Goal: Check status: Check status

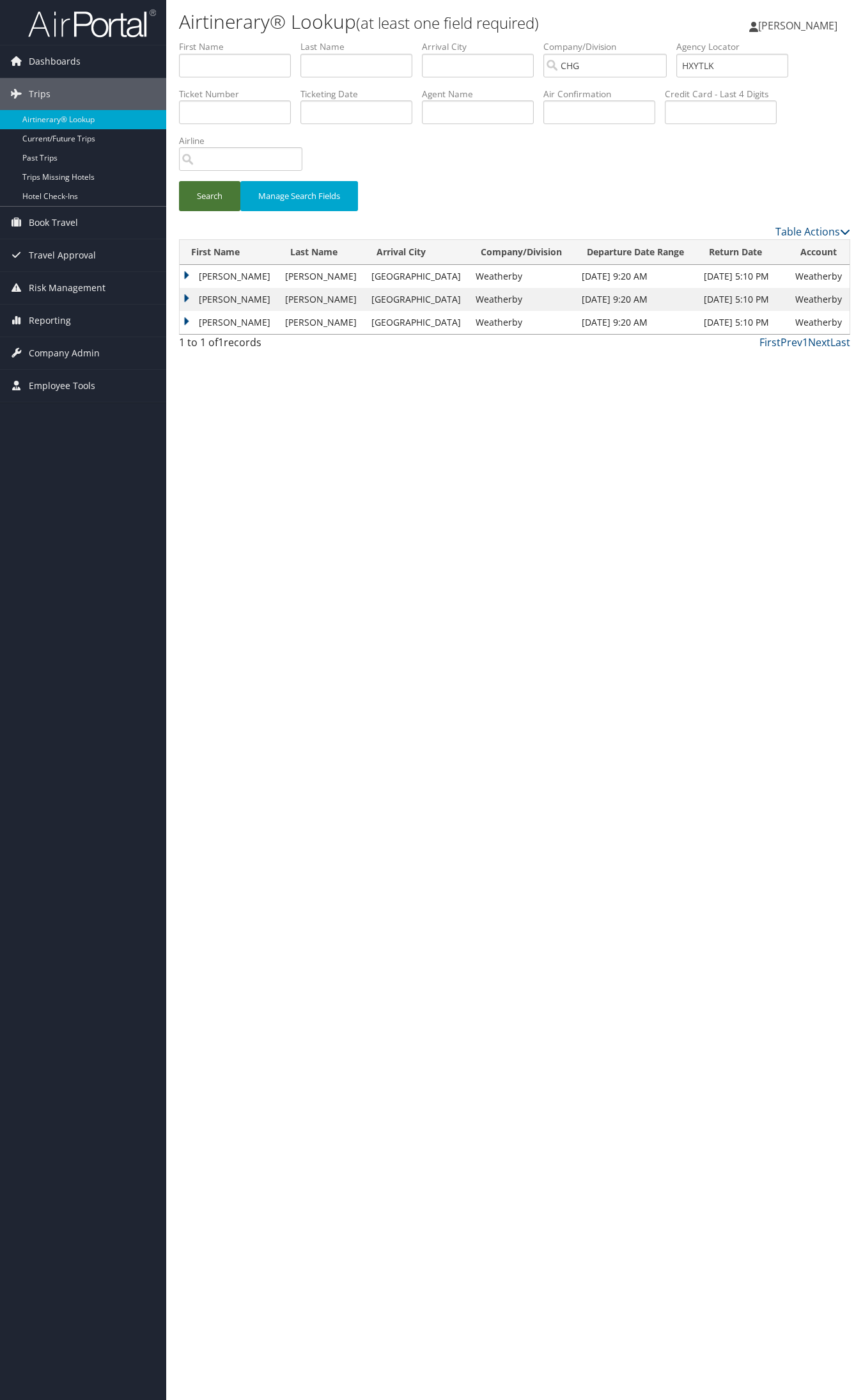
type input "HXYTLK"
click at [195, 201] on button "Search" at bounding box center [209, 196] width 61 height 30
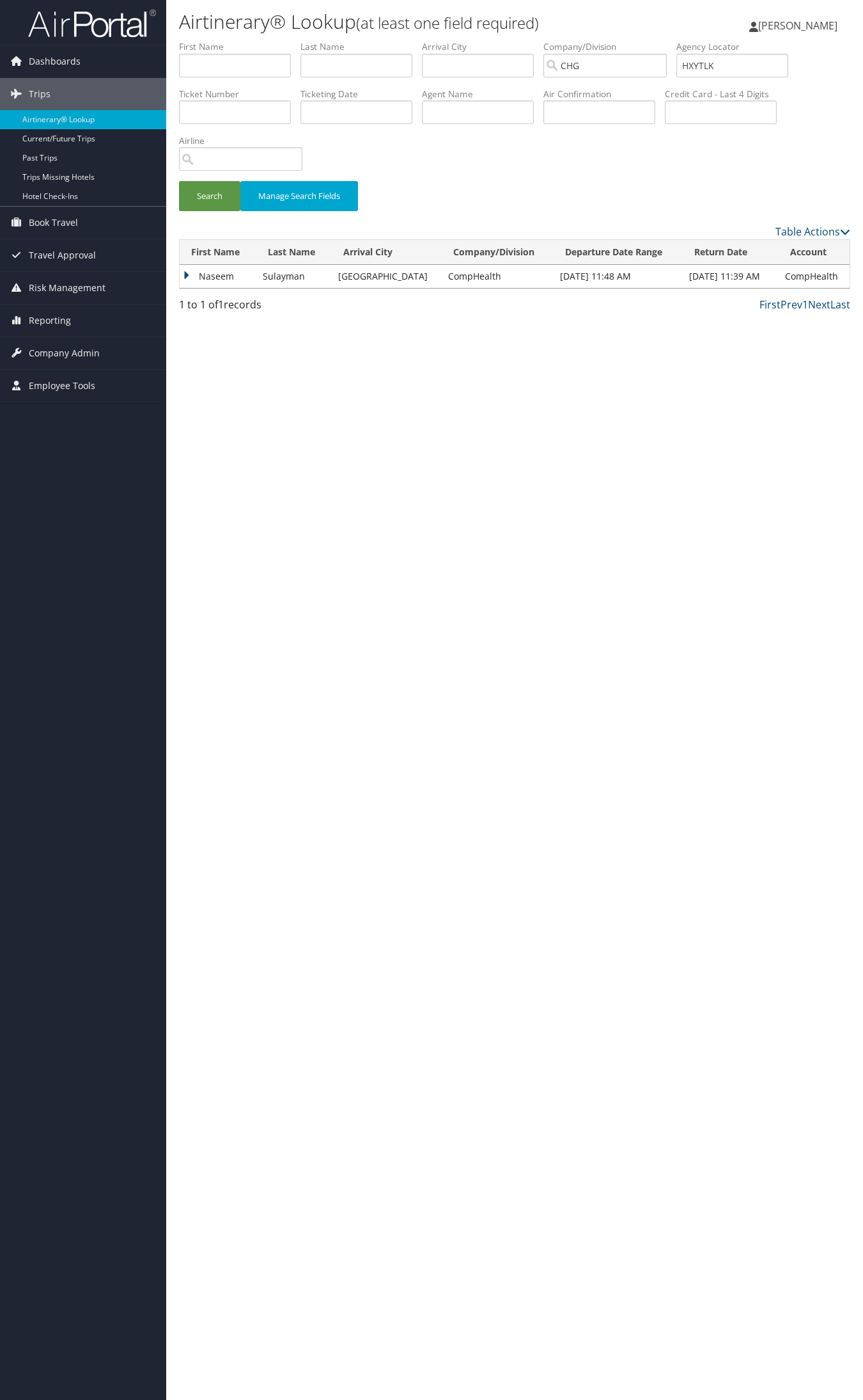
click at [237, 273] on td "Naseem" at bounding box center [218, 276] width 77 height 23
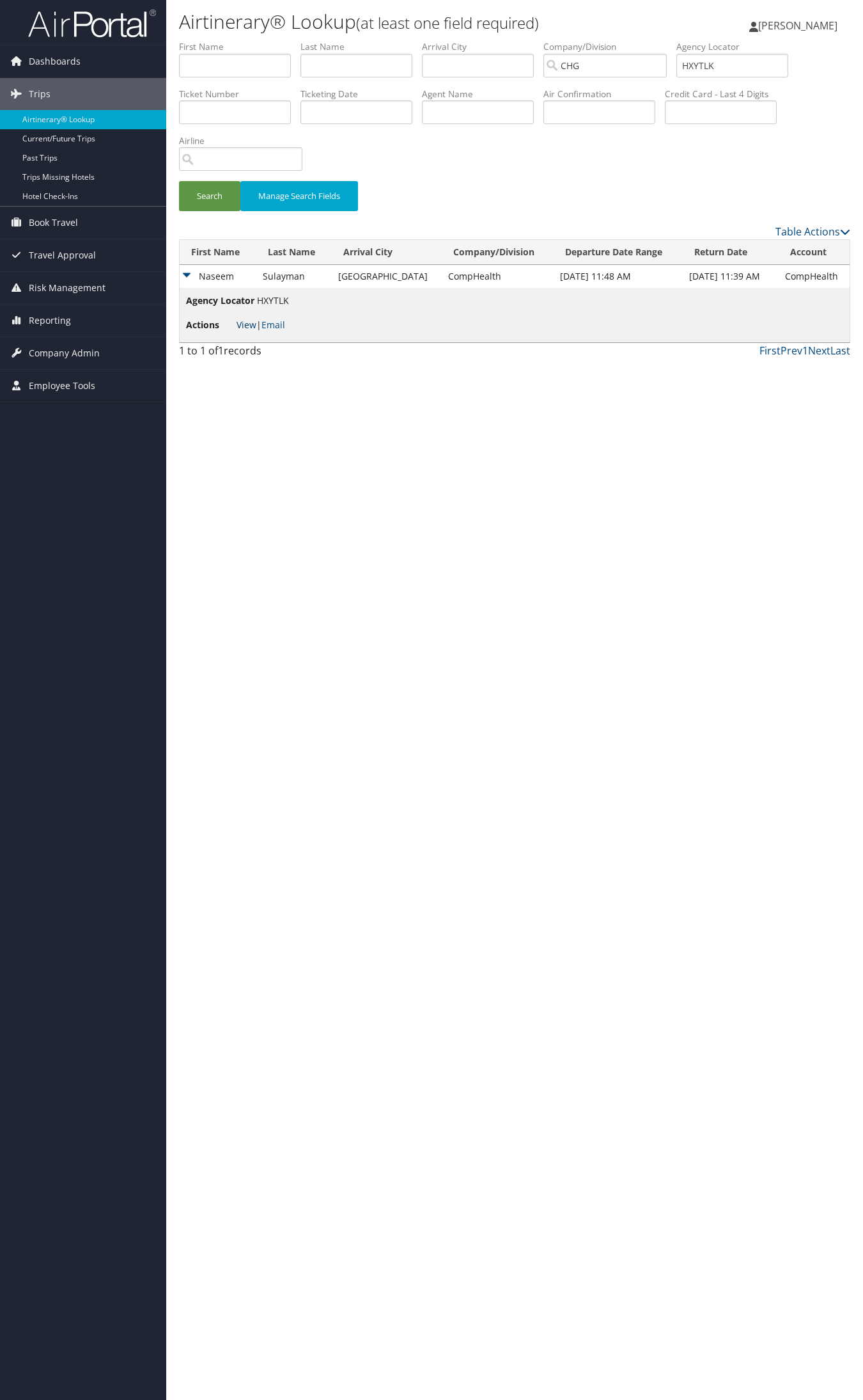
click at [247, 327] on link "View" at bounding box center [246, 325] width 20 height 12
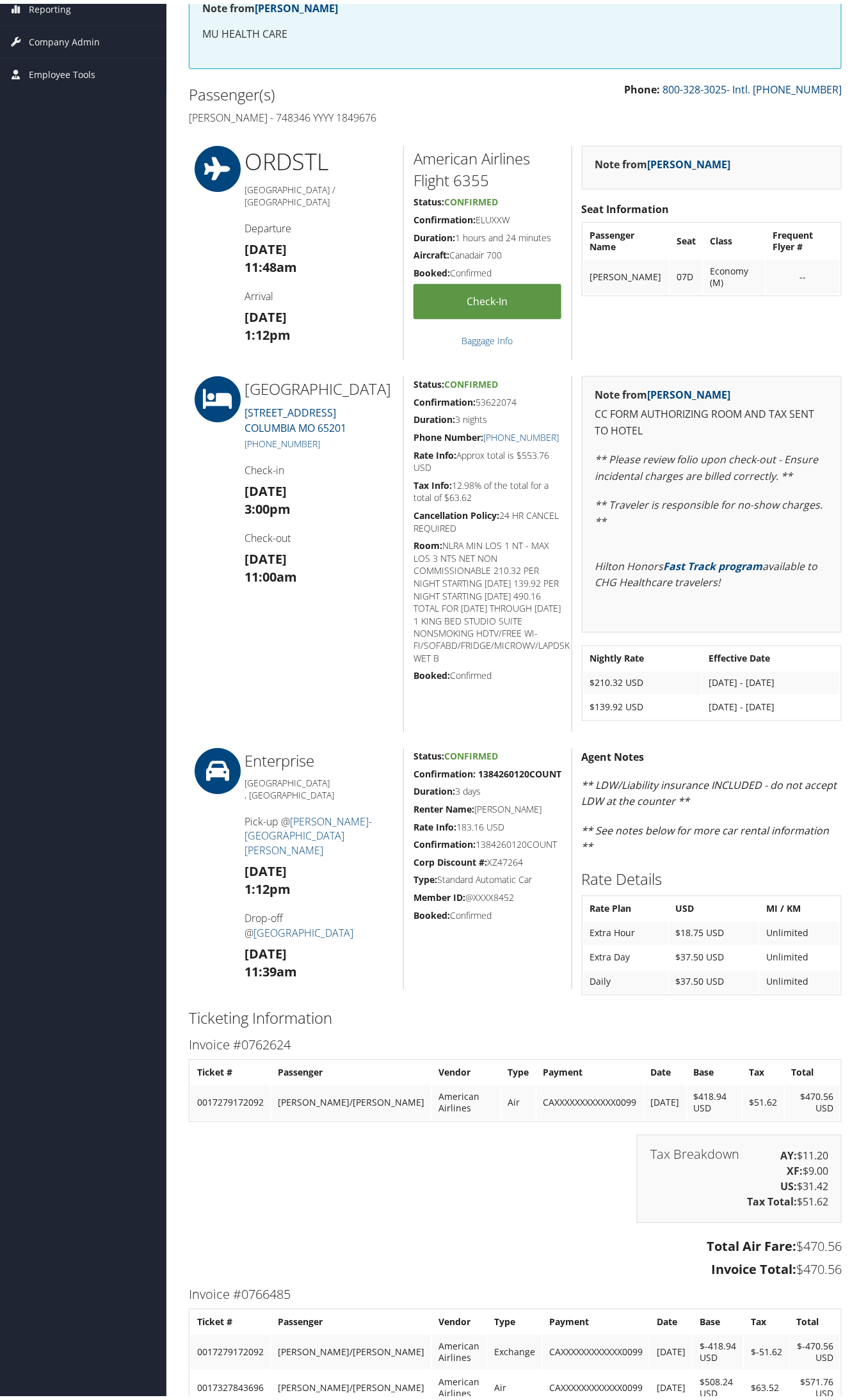
scroll to position [160, 0]
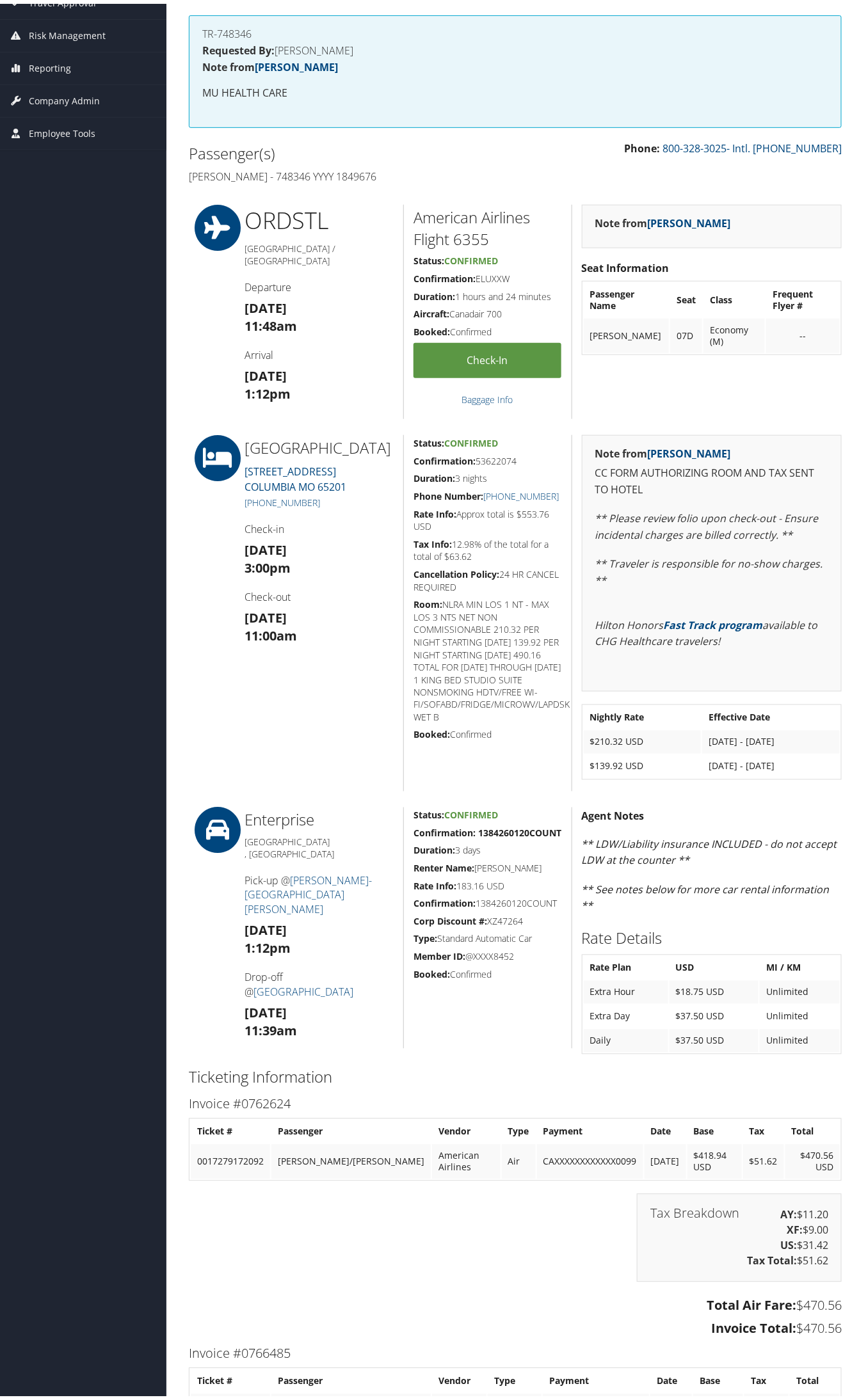
drag, startPoint x: 420, startPoint y: 358, endPoint x: 405, endPoint y: 280, distance: 79.4
click at [405, 280] on div "American Airlines Flight 6355 Status: Confirmed Confirmation: ELUXXW Duration: …" at bounding box center [487, 307] width 168 height 214
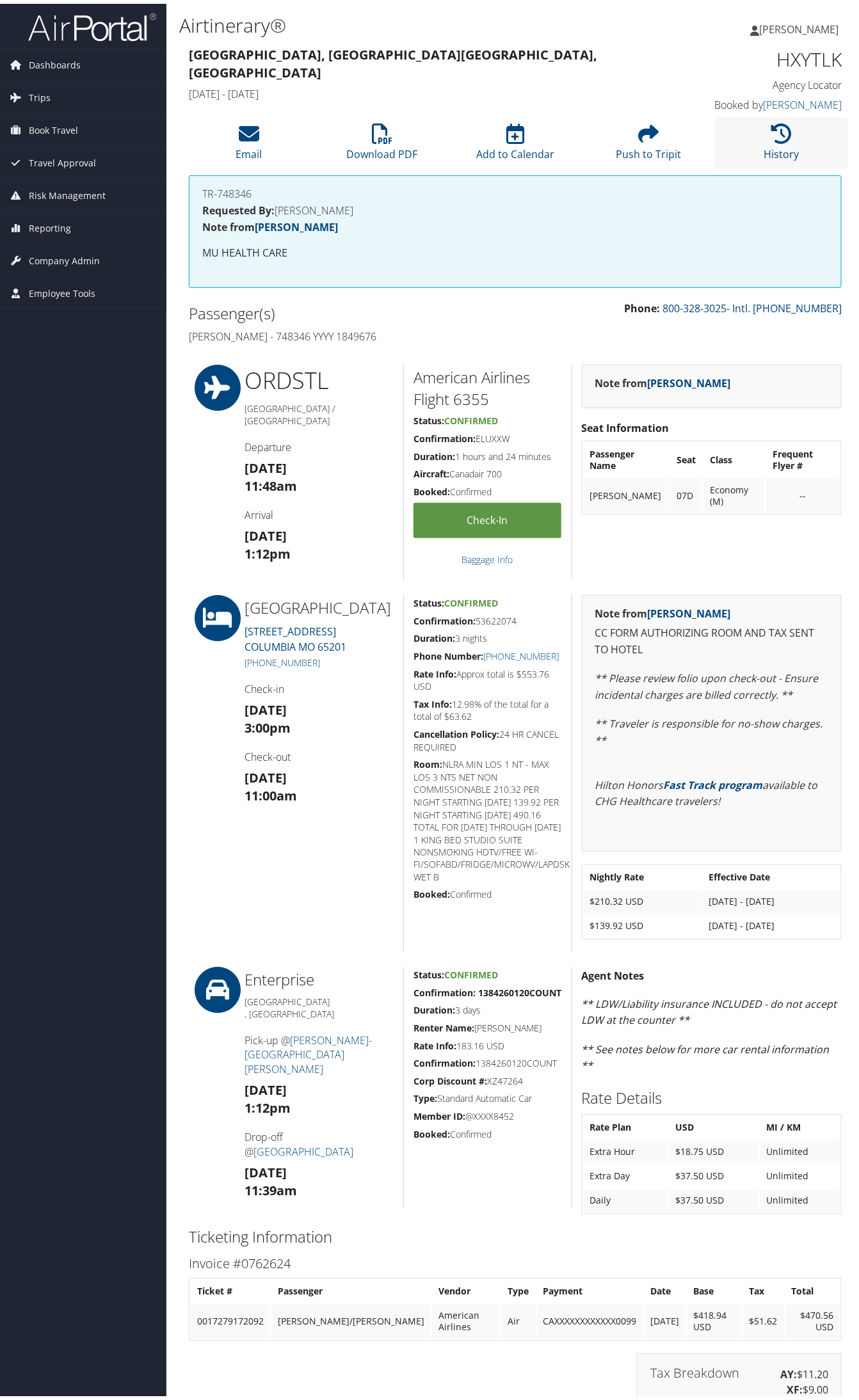
click at [765, 161] on li "History" at bounding box center [782, 139] width 133 height 52
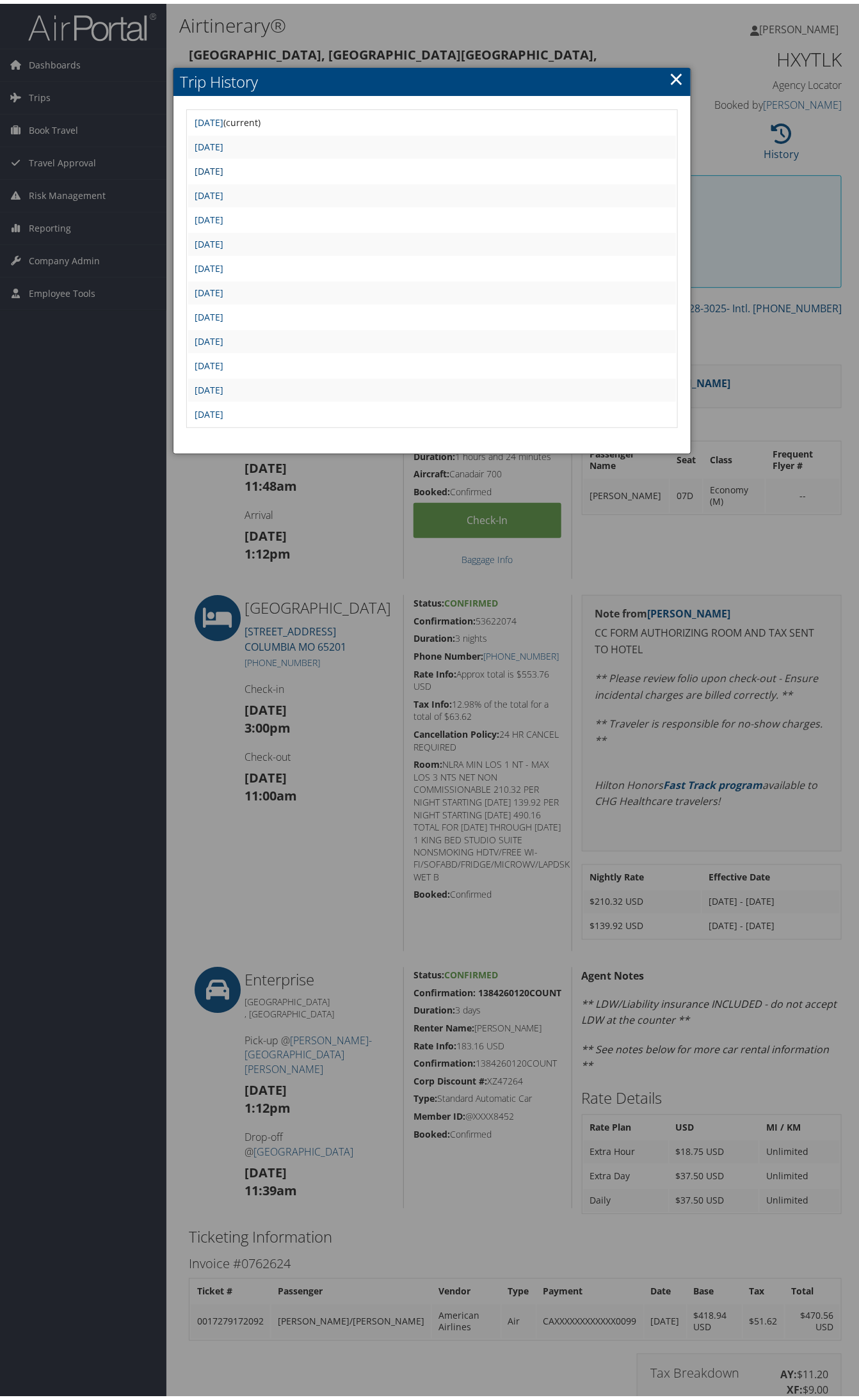
click at [224, 165] on link "Tue Aug 26 22:30:44 MDT 2025" at bounding box center [209, 167] width 29 height 12
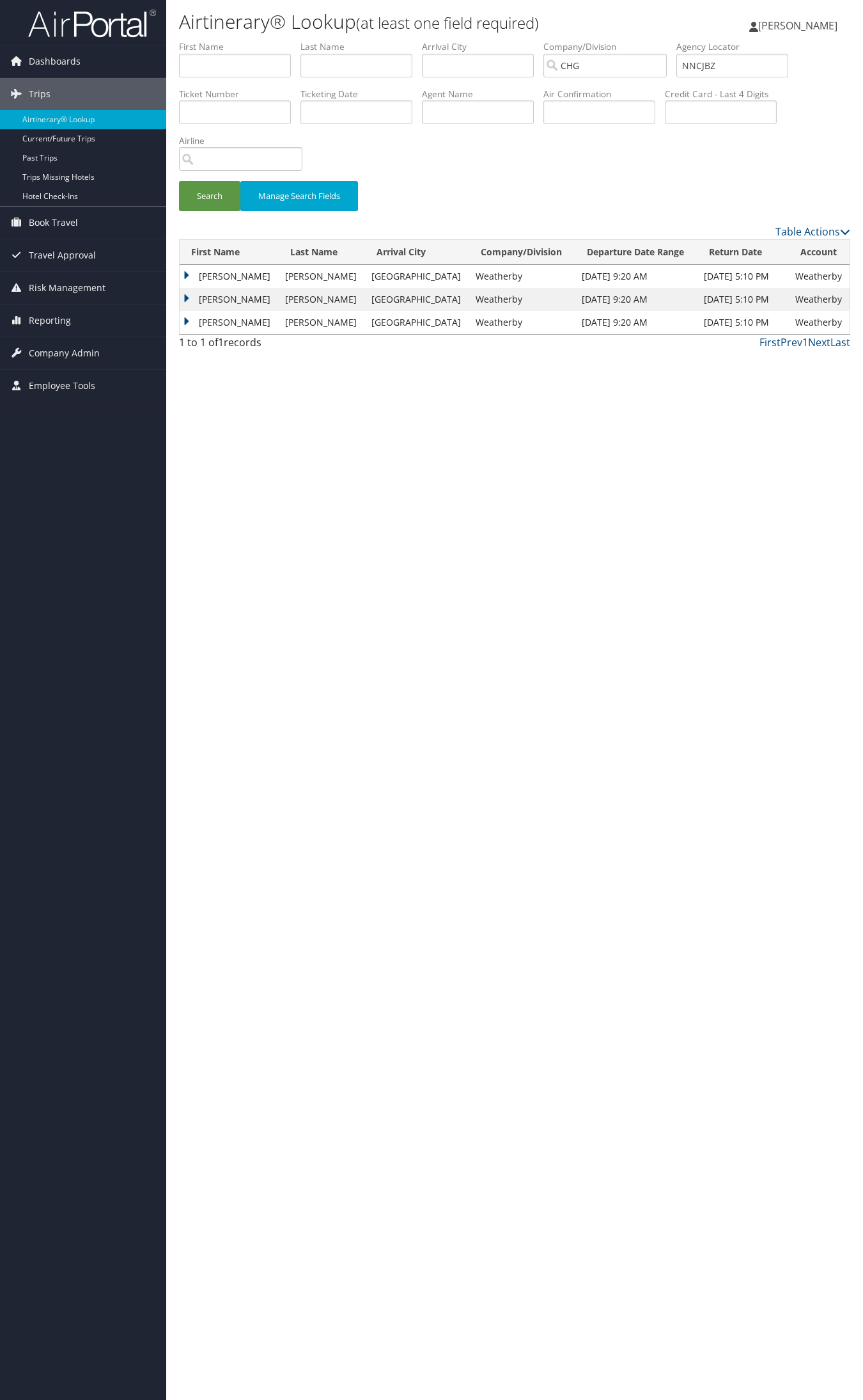
click at [718, 64] on input "NNCJBZ" at bounding box center [732, 65] width 112 height 24
type input "NNCJBZ"
click at [222, 193] on button "Search" at bounding box center [209, 196] width 61 height 30
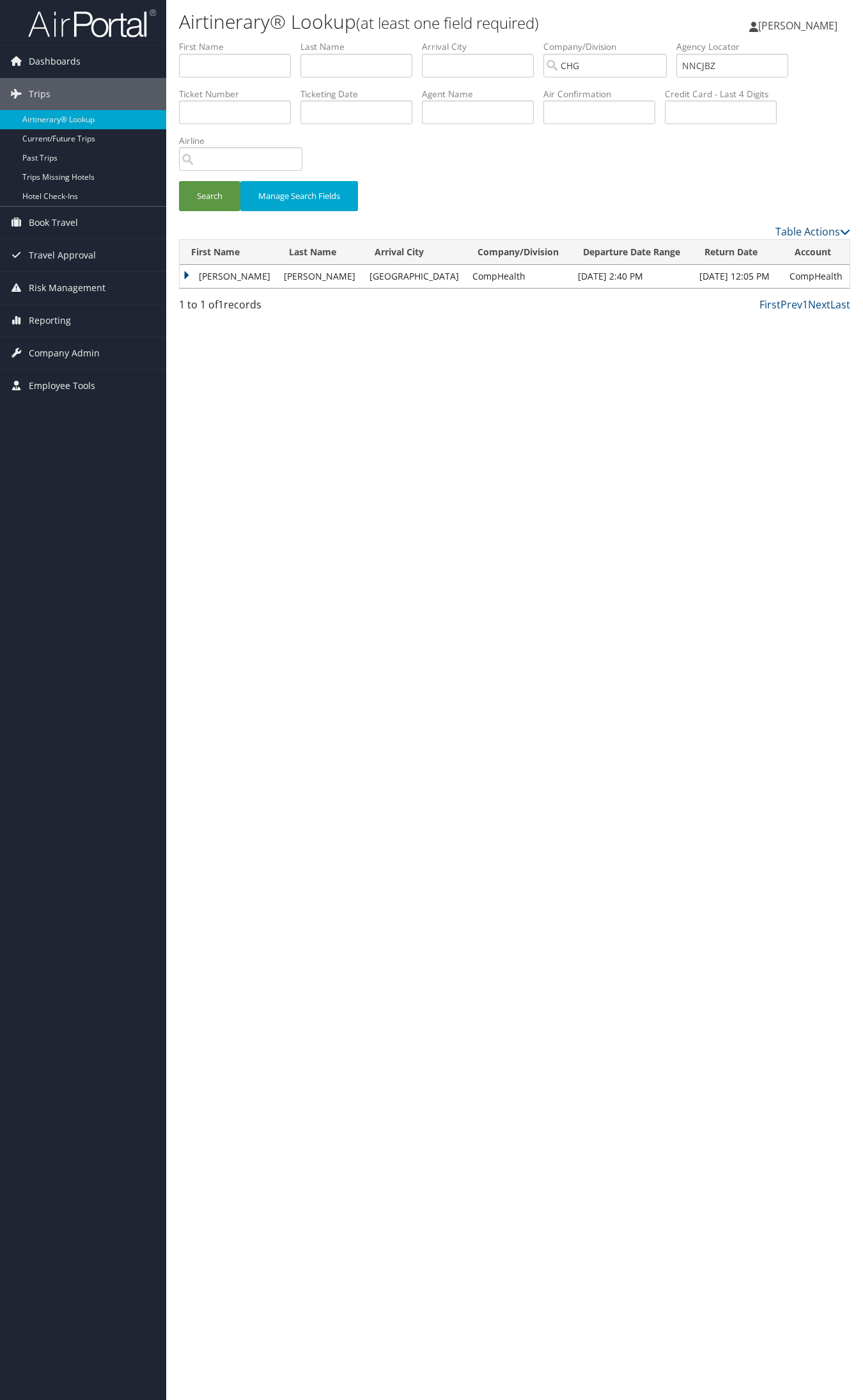
click at [244, 276] on td "Linda" at bounding box center [229, 276] width 98 height 23
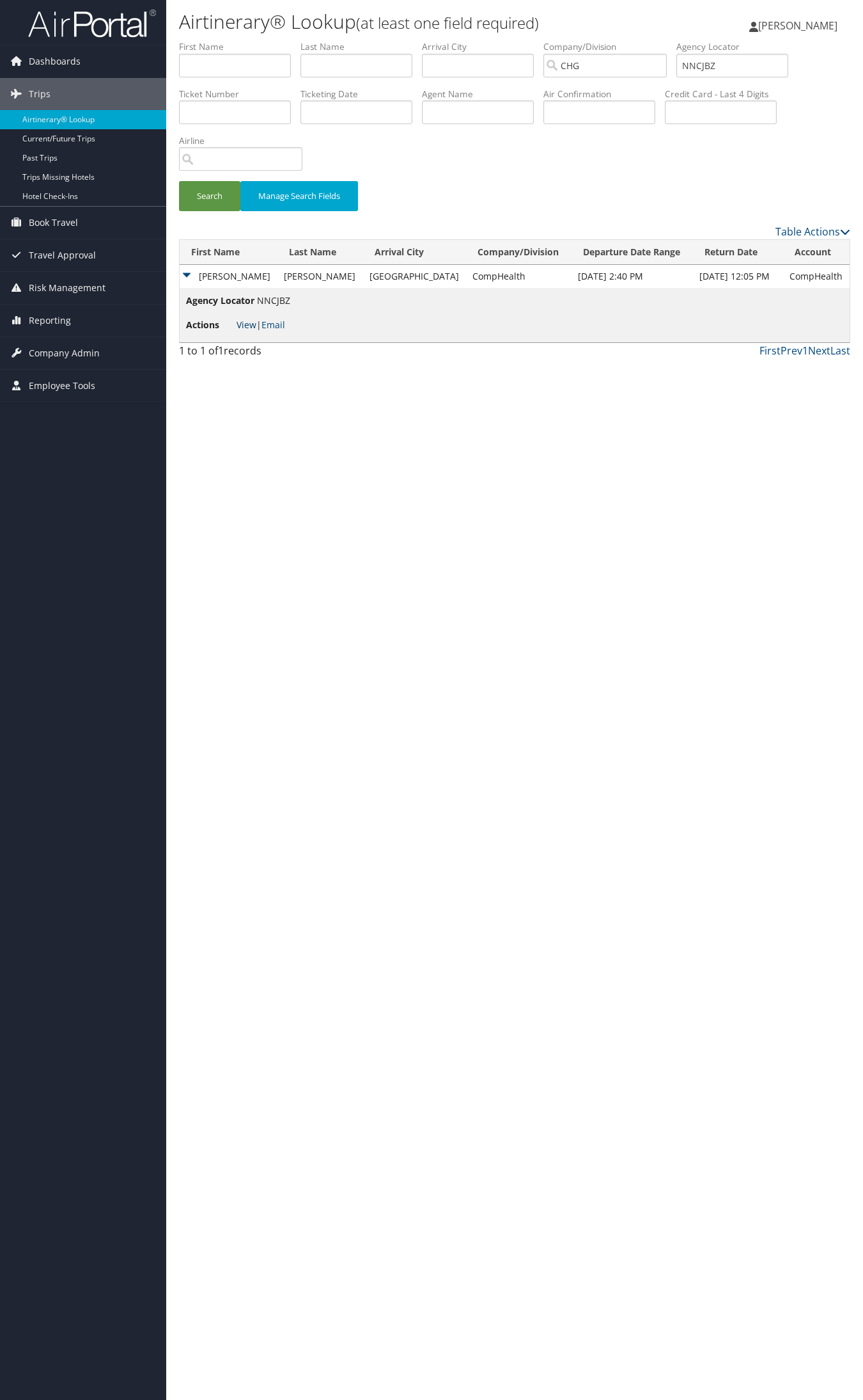
click at [251, 319] on link "View" at bounding box center [246, 325] width 20 height 12
drag, startPoint x: 681, startPoint y: 65, endPoint x: 693, endPoint y: 65, distance: 12.0
click at [667, 66] on input "CHG" at bounding box center [605, 65] width 123 height 24
click at [693, 65] on input "NNCJBZ" at bounding box center [732, 65] width 112 height 24
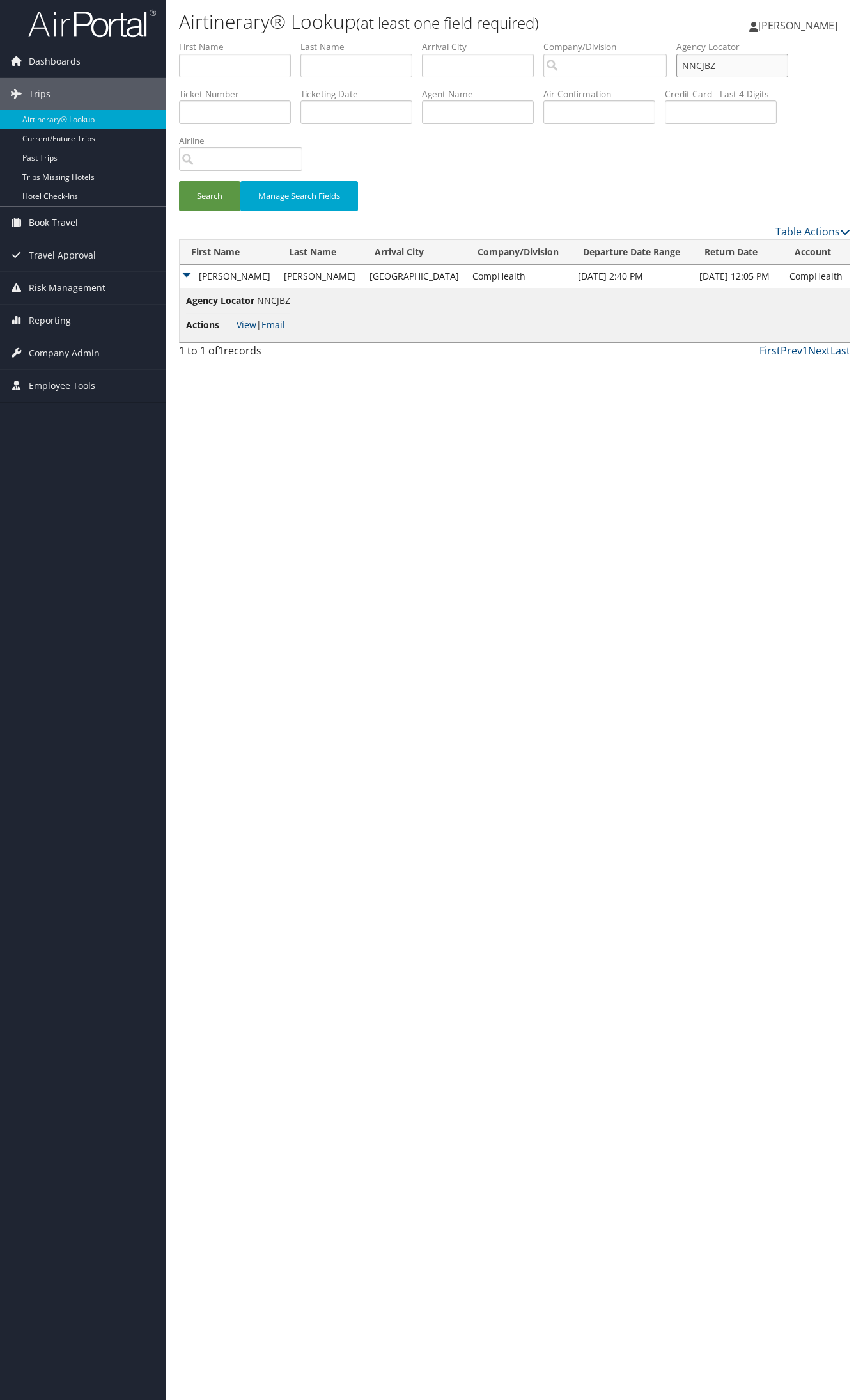
paste input "KZIZXB"
click at [209, 193] on button "Search" at bounding box center [209, 196] width 61 height 30
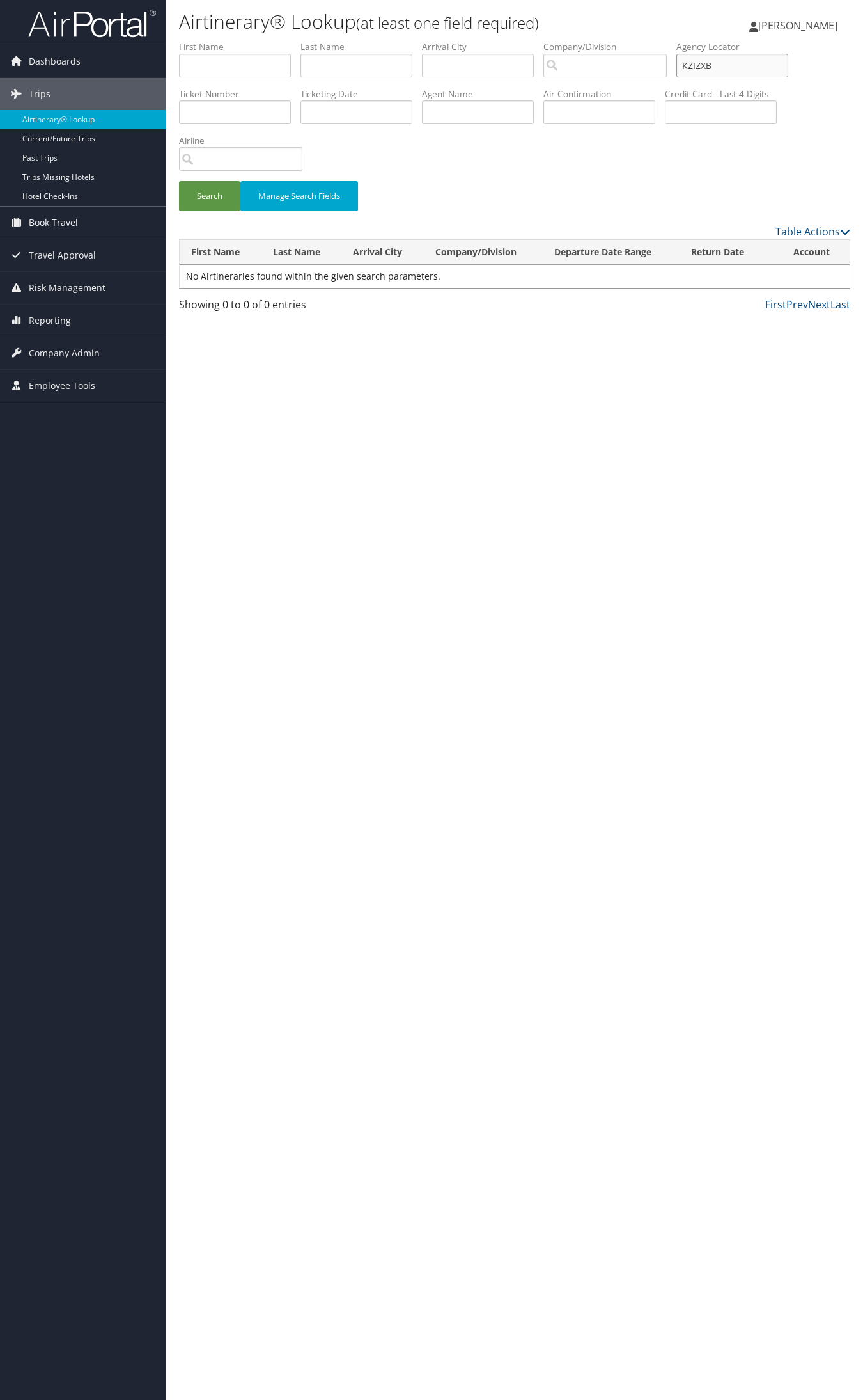
click at [724, 68] on input "KZIZXB" at bounding box center [732, 65] width 112 height 24
click at [721, 63] on input "KZIZXB" at bounding box center [732, 65] width 112 height 24
click at [717, 62] on input "KZIZXB" at bounding box center [732, 65] width 112 height 24
click at [179, 181] on button "Search" at bounding box center [209, 196] width 61 height 30
click at [227, 275] on td "Kirk" at bounding box center [231, 276] width 103 height 23
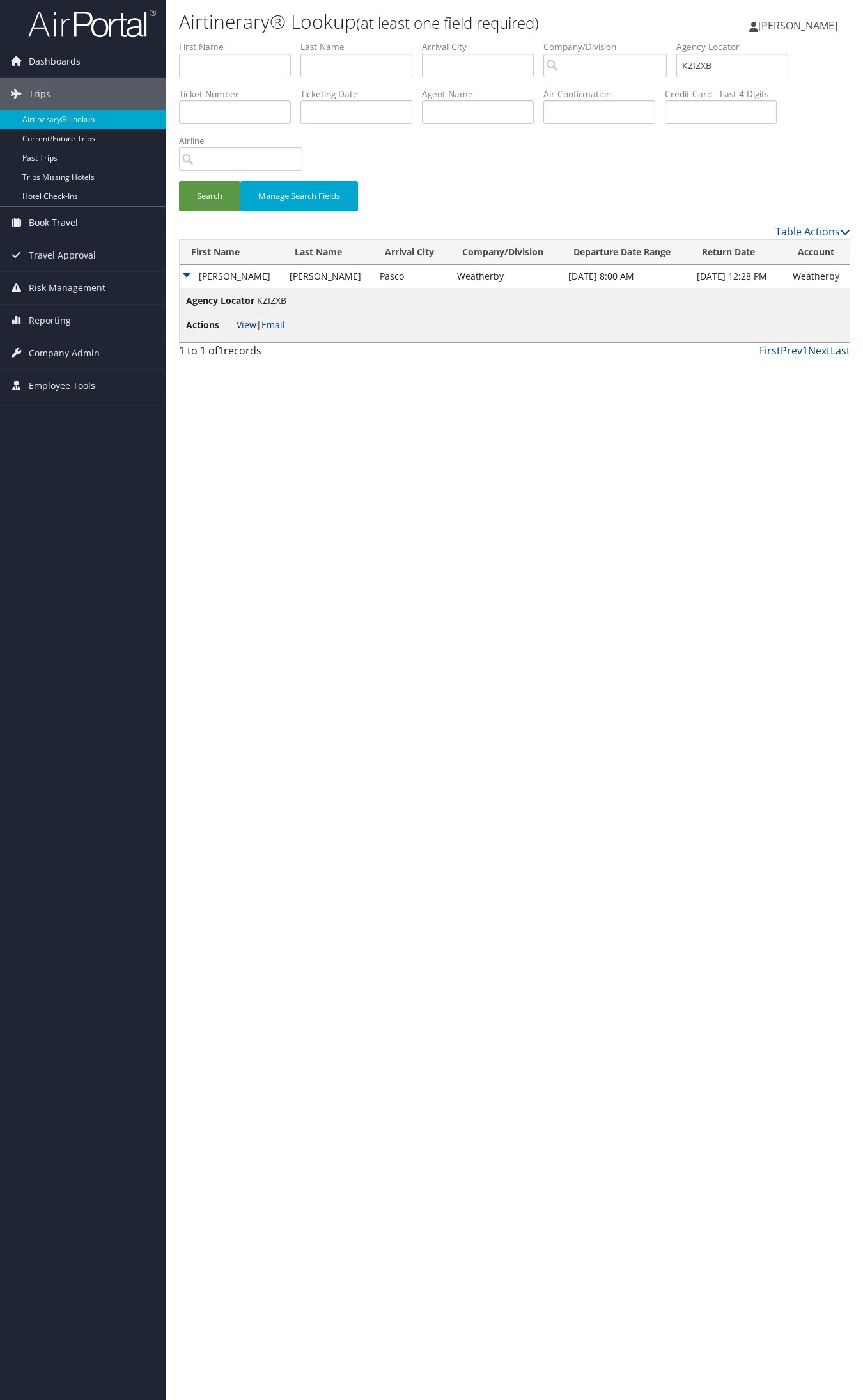
click at [253, 321] on link "View" at bounding box center [246, 325] width 20 height 12
click at [715, 65] on input "KZIZXB" at bounding box center [732, 65] width 112 height 24
paste input "OMWSKP"
type input "OMWSKP"
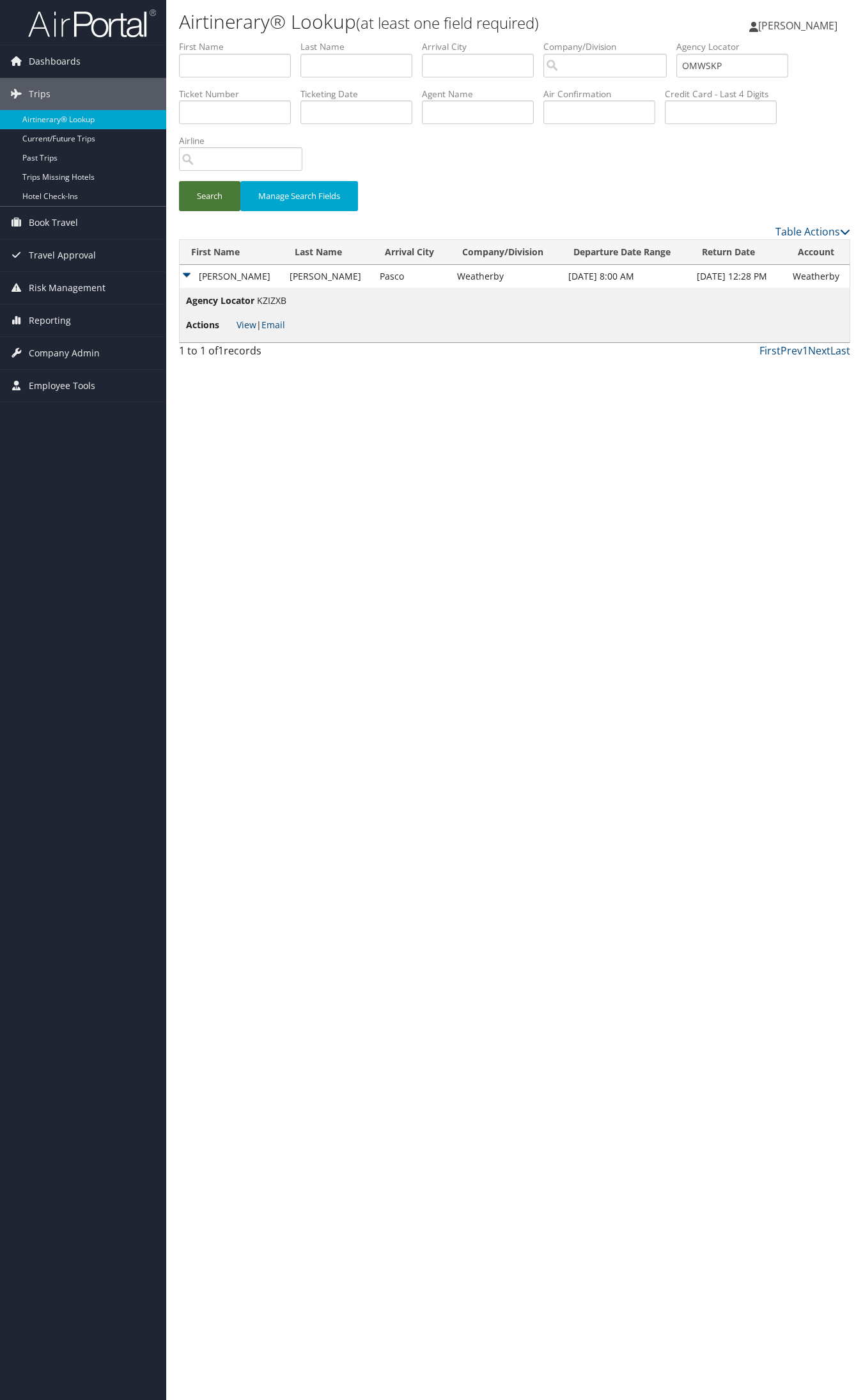
click at [216, 188] on button "Search" at bounding box center [209, 196] width 61 height 30
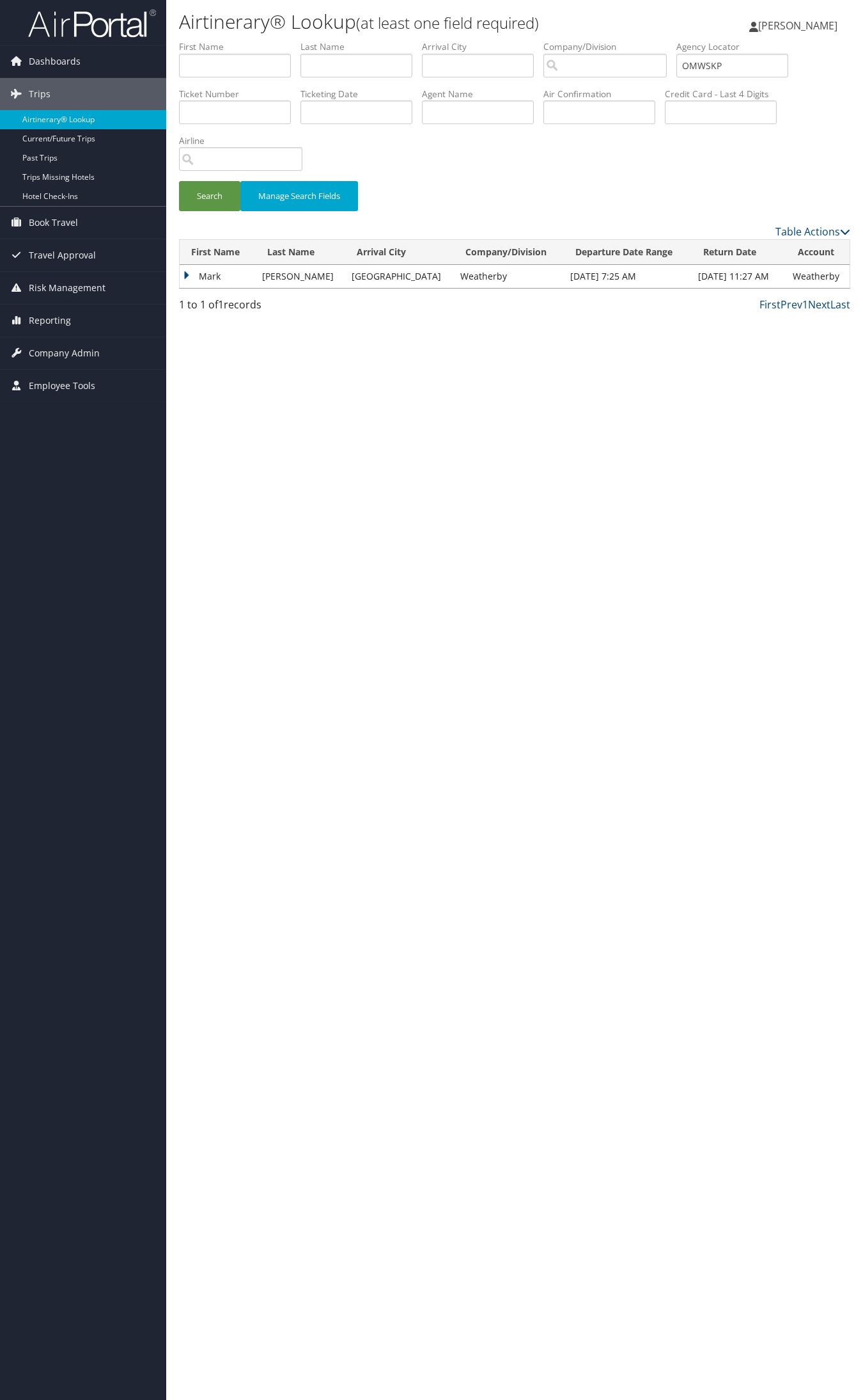
click at [221, 265] on td "Mark" at bounding box center [218, 276] width 76 height 23
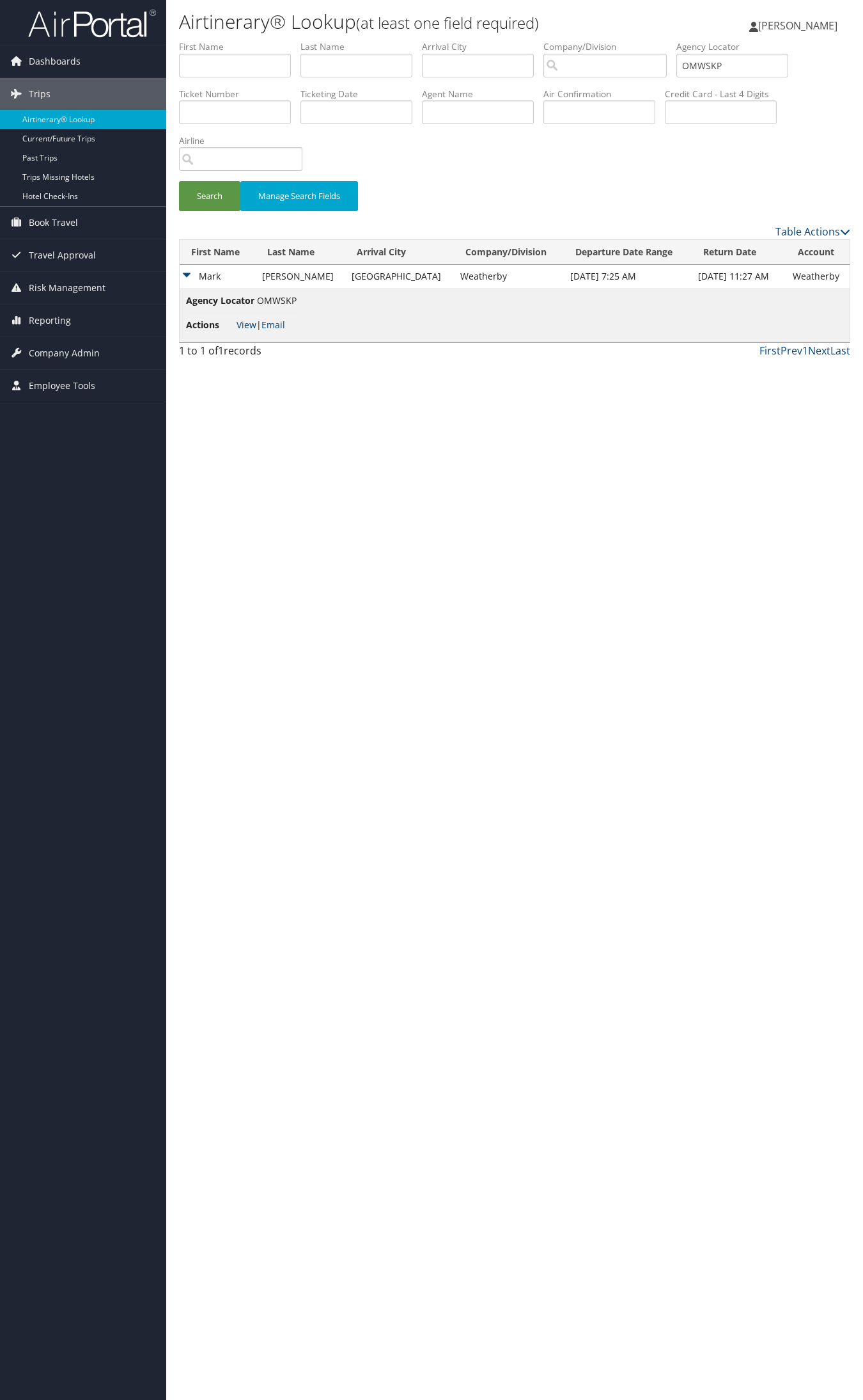
click at [243, 320] on link "View" at bounding box center [246, 325] width 20 height 12
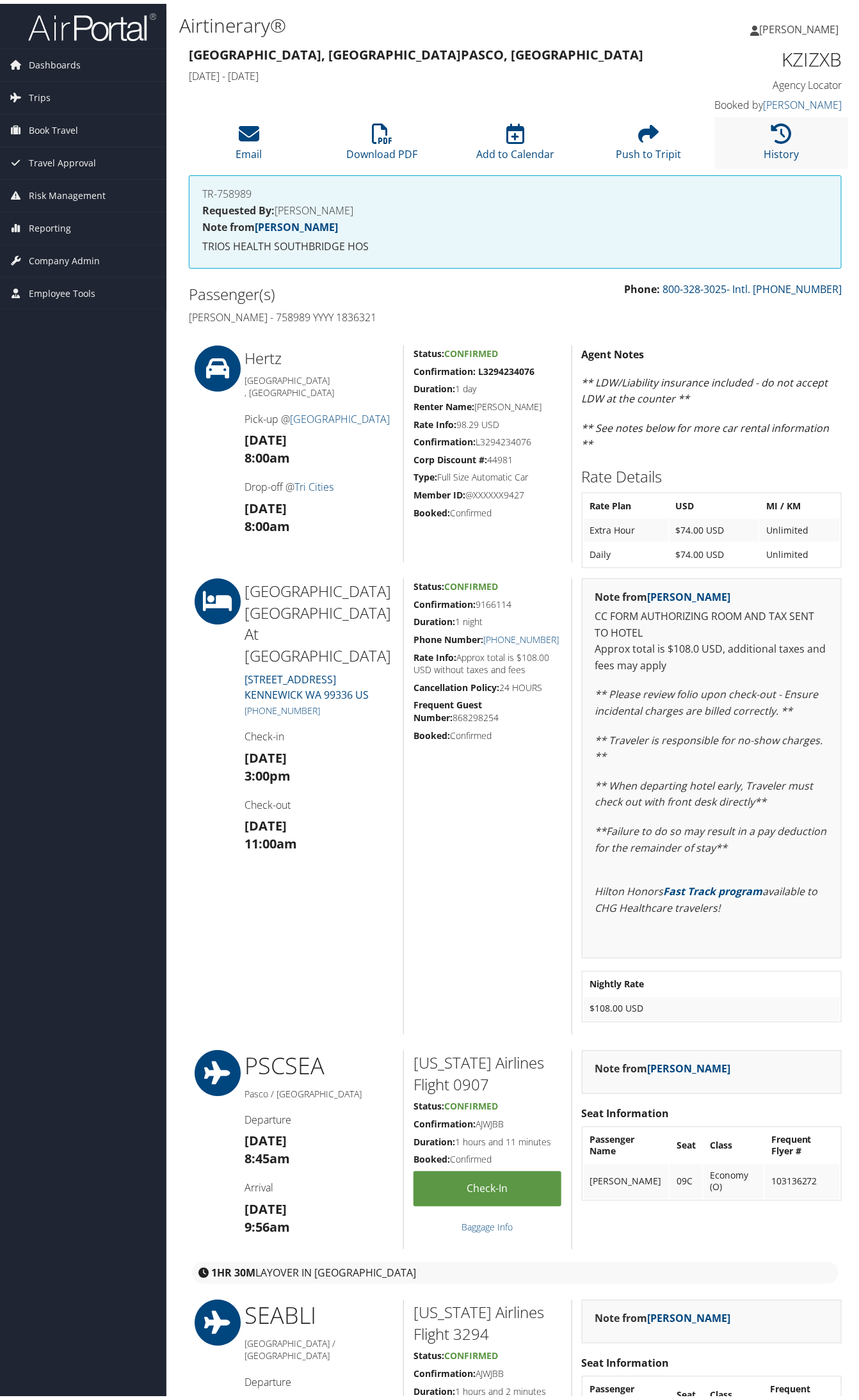
click at [759, 144] on li "History" at bounding box center [782, 139] width 133 height 52
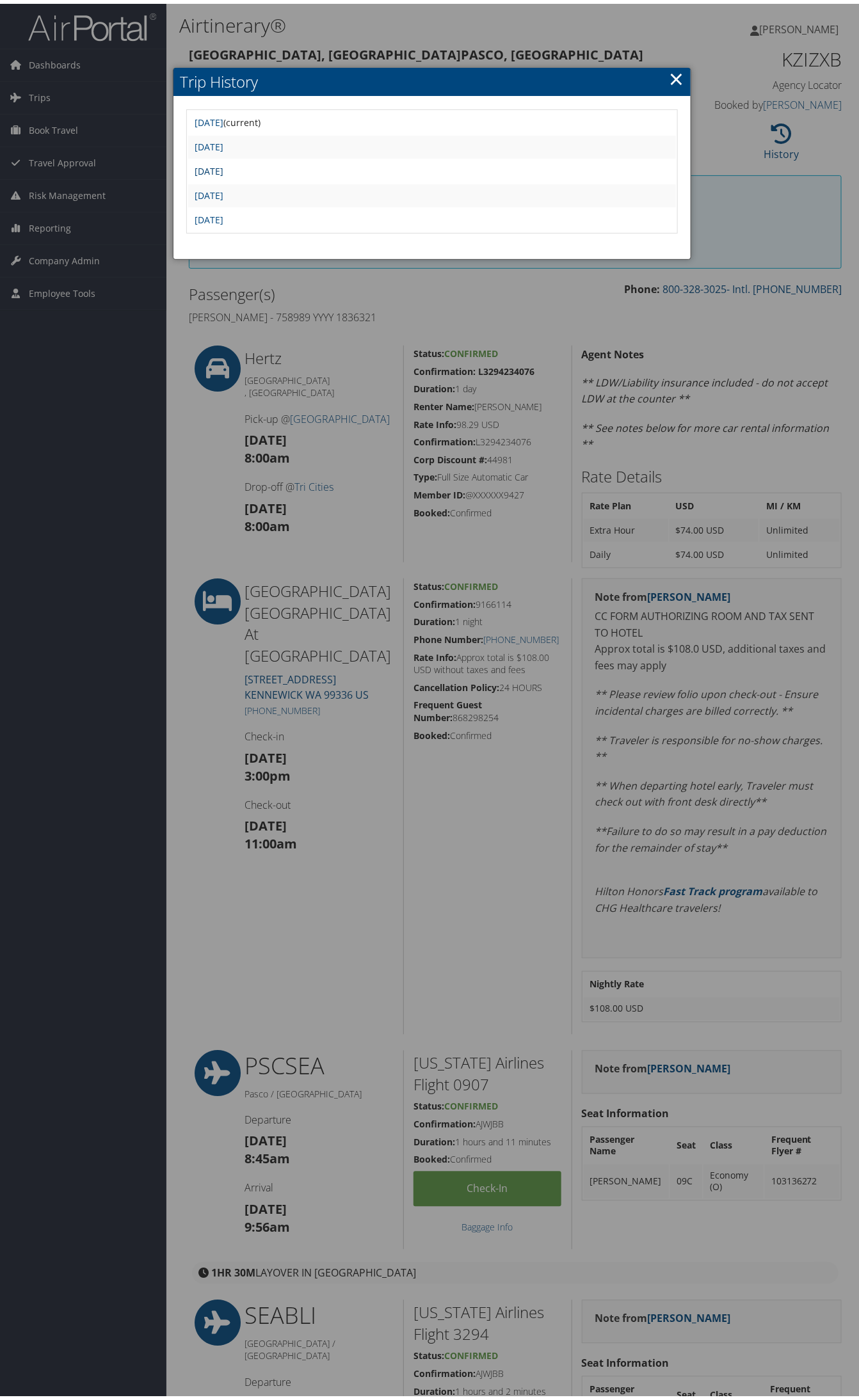
click at [224, 164] on link "[DATE]" at bounding box center [209, 167] width 29 height 12
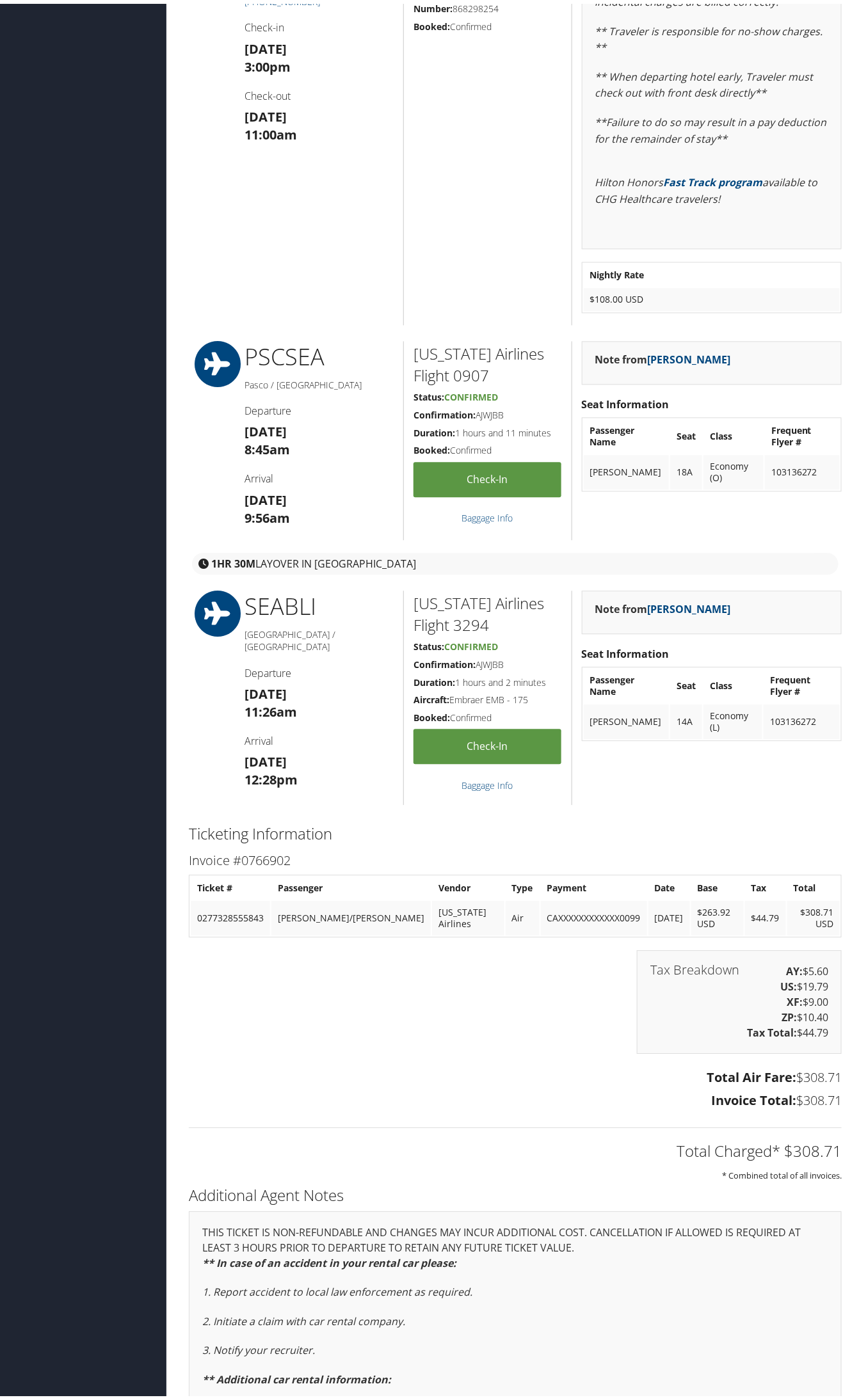
scroll to position [800, 0]
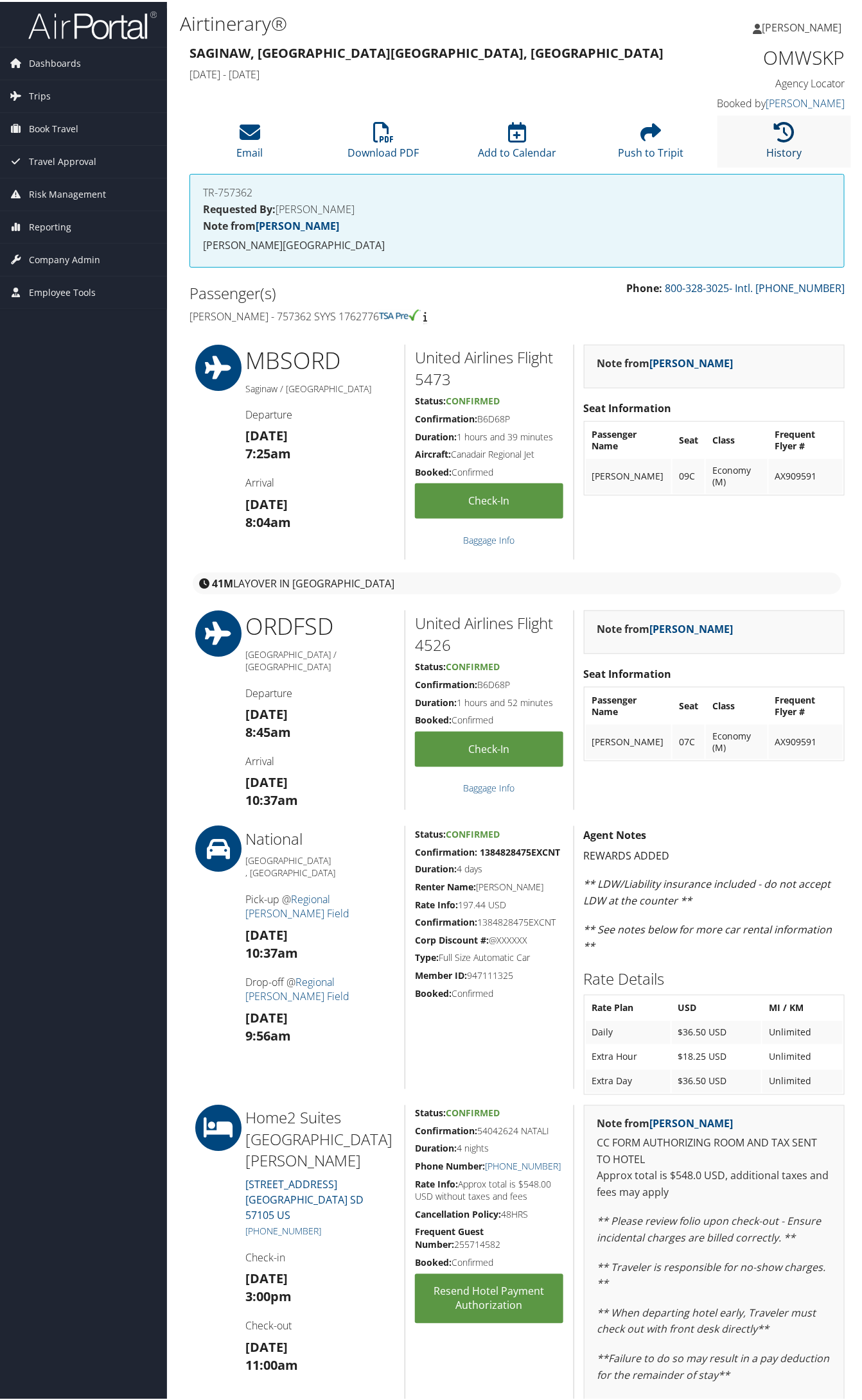
click at [783, 146] on link "History" at bounding box center [784, 142] width 35 height 31
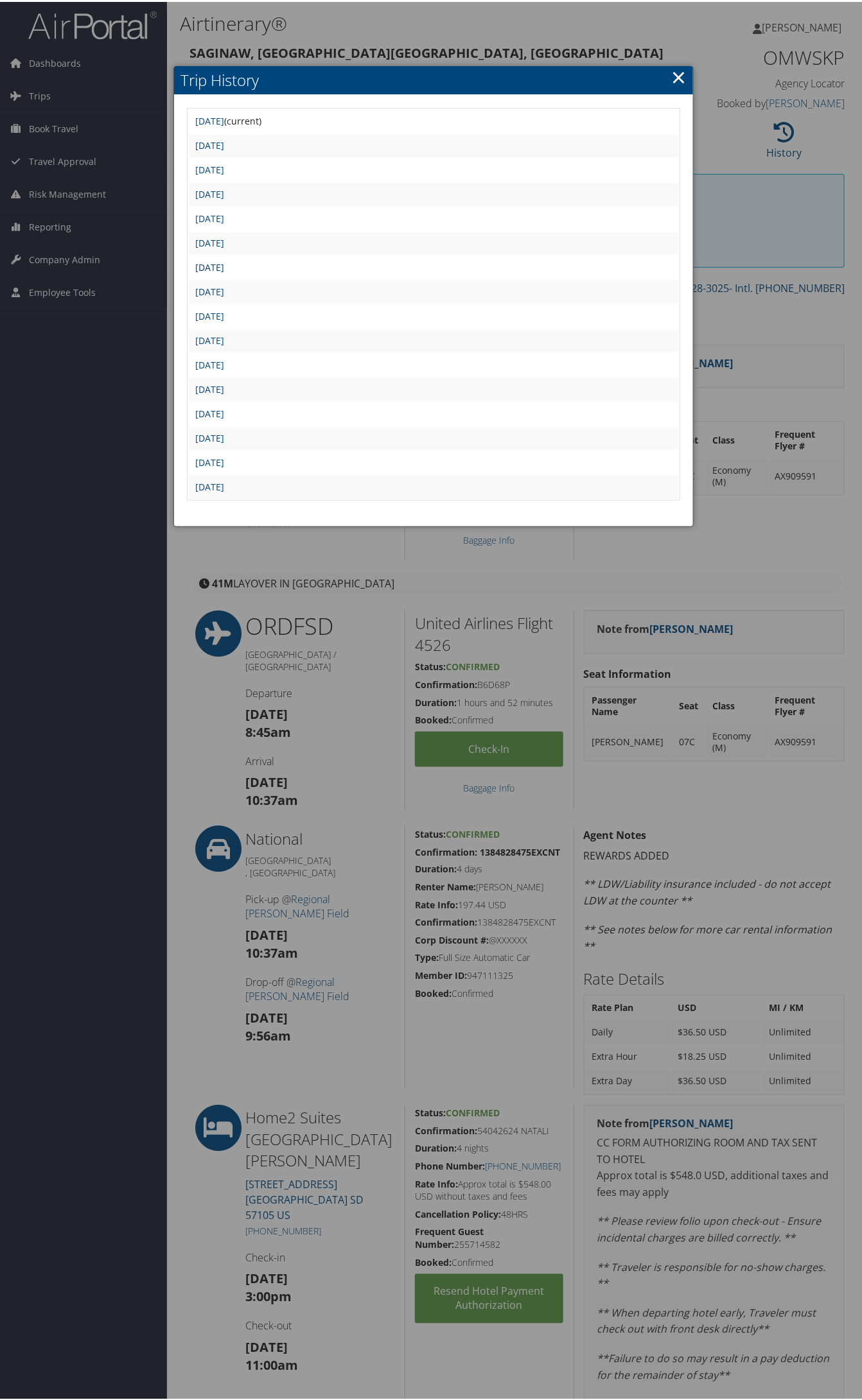
click at [224, 264] on link "Thu Sep 4 16:46:14 MDT 2025" at bounding box center [210, 265] width 29 height 12
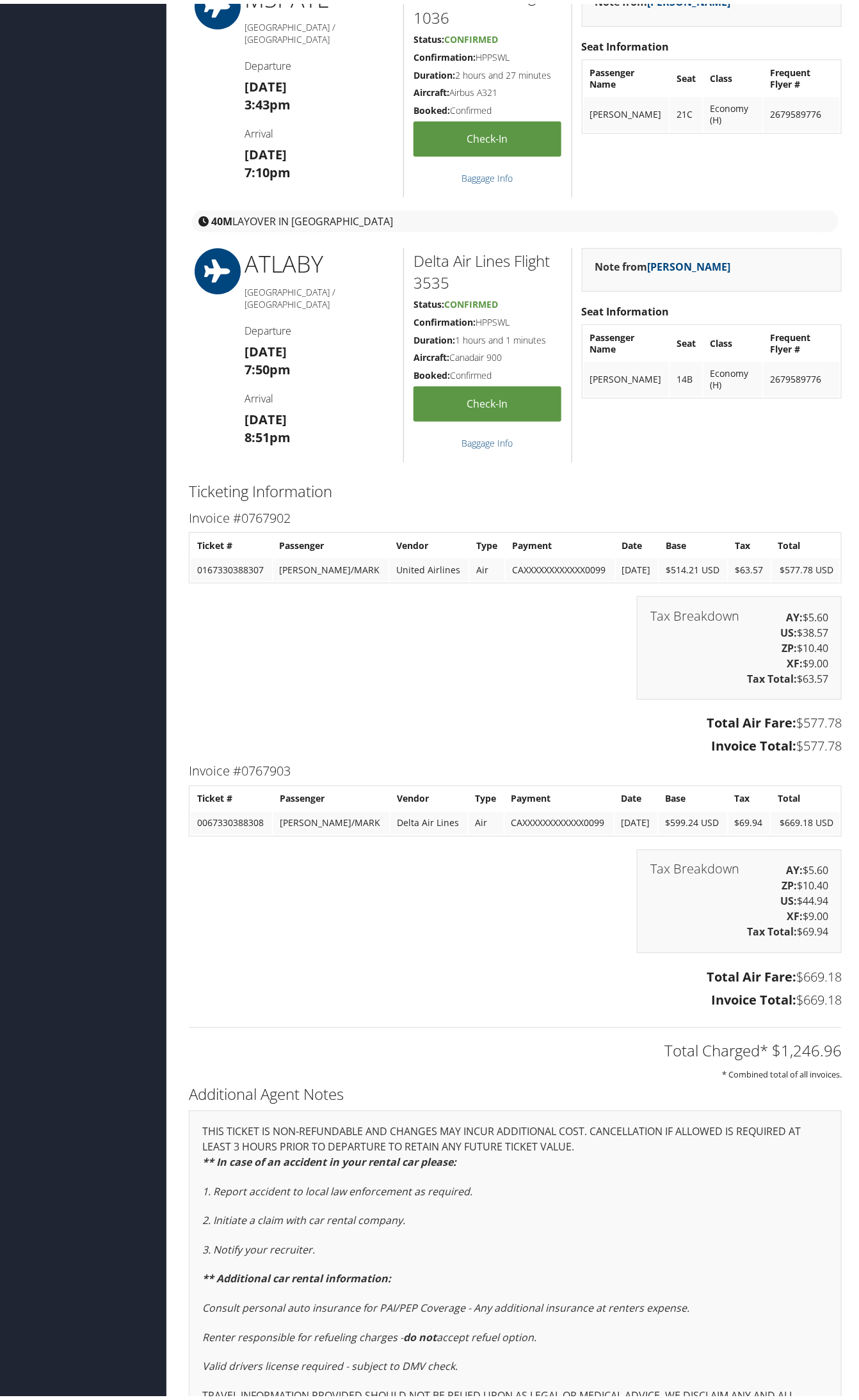
scroll to position [1926, 0]
